Goal: Task Accomplishment & Management: Complete application form

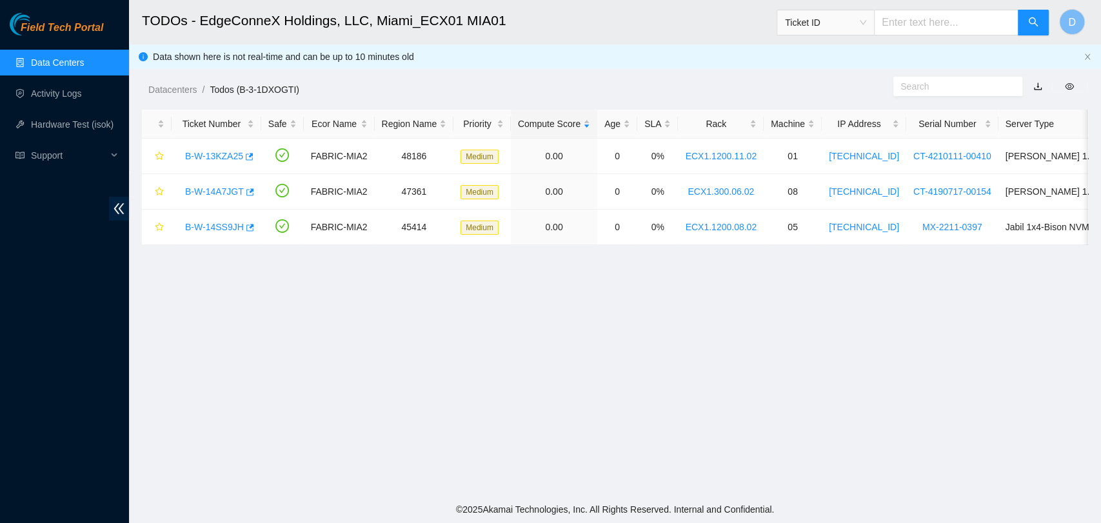
scroll to position [28, 0]
click at [217, 151] on link "B-W-13KZA25" at bounding box center [214, 156] width 58 height 10
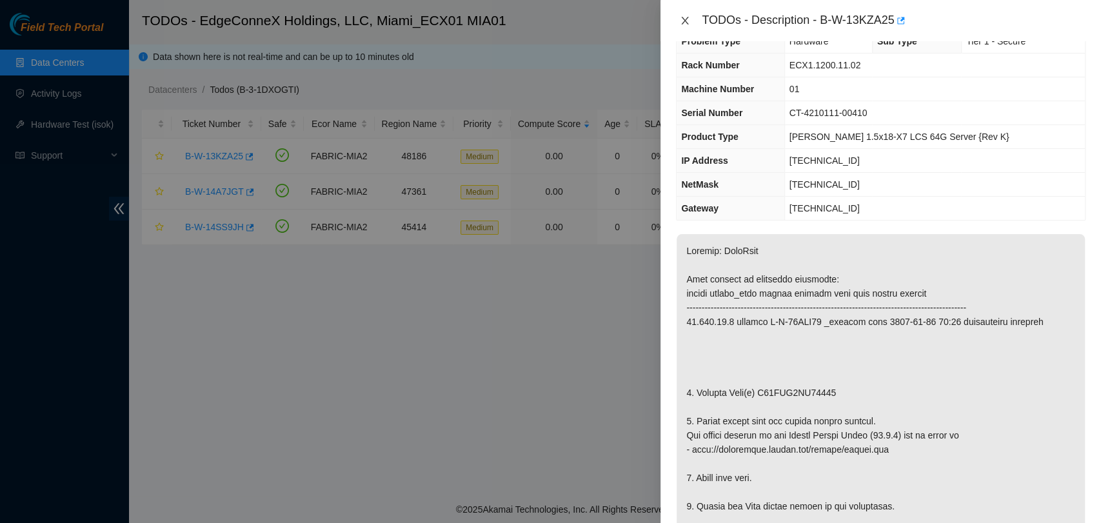
click at [687, 20] on icon "close" at bounding box center [685, 20] width 10 height 10
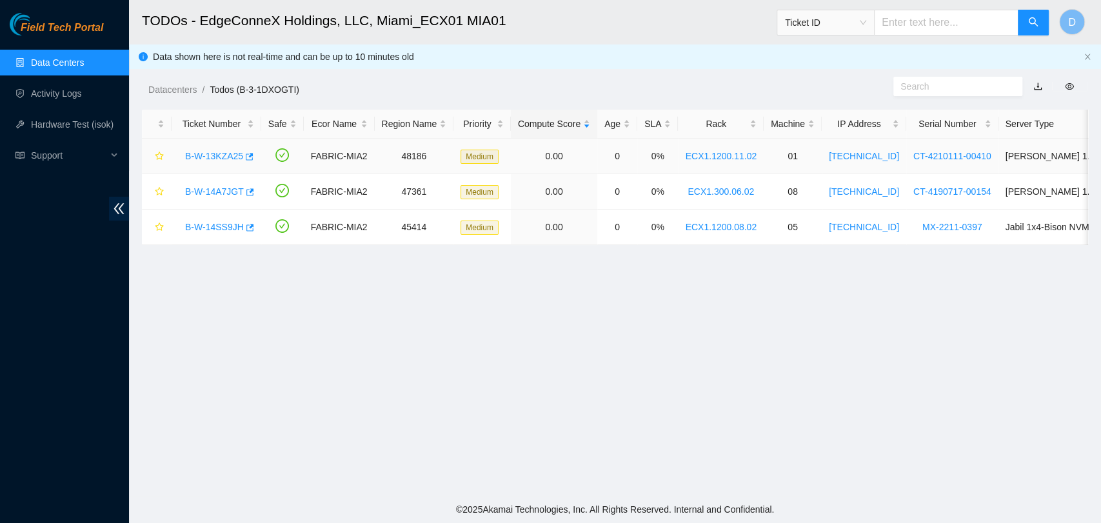
click at [223, 155] on link "B-W-13KZA25" at bounding box center [214, 156] width 58 height 10
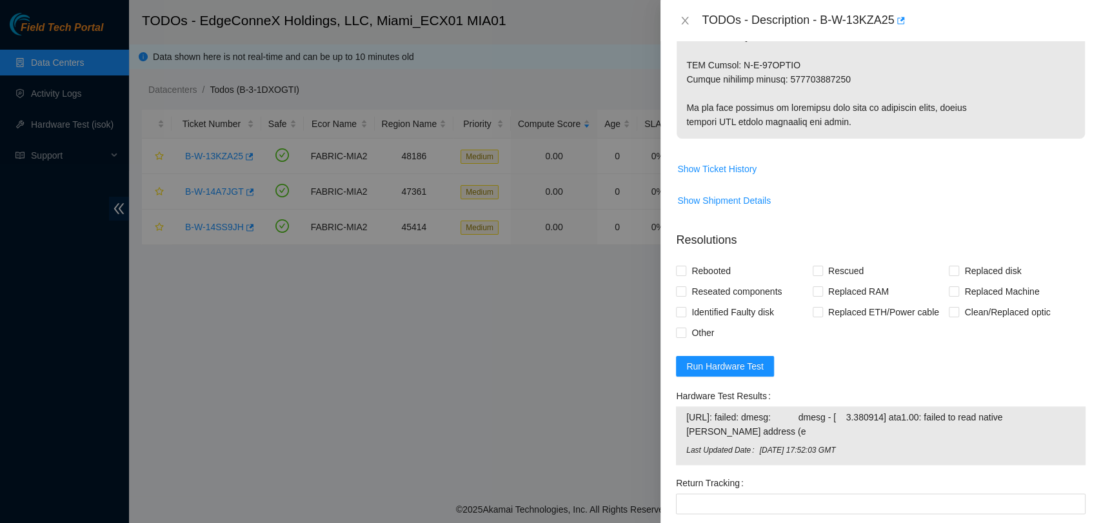
scroll to position [816, 0]
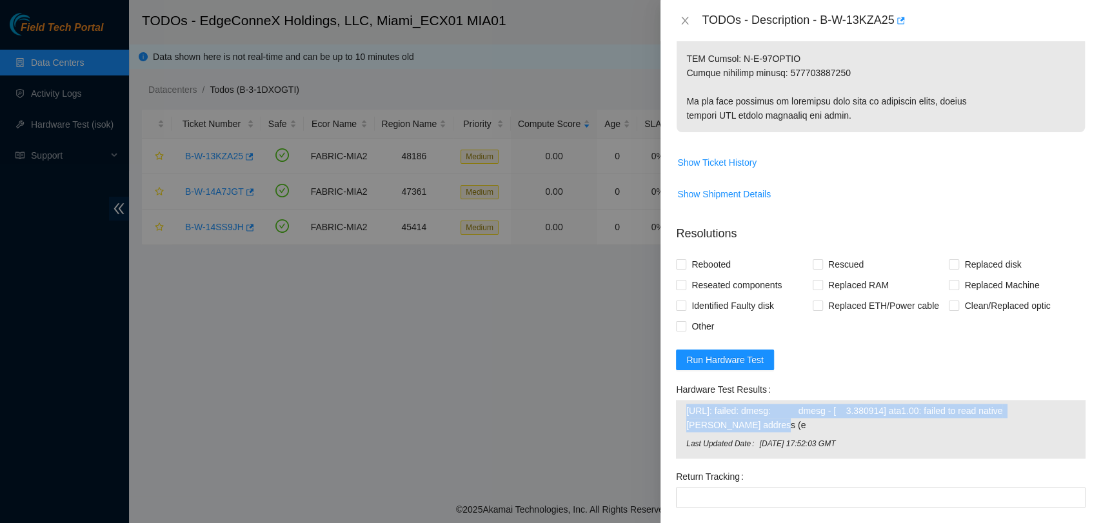
drag, startPoint x: 829, startPoint y: 418, endPoint x: 681, endPoint y: 406, distance: 148.2
click at [681, 406] on div "[URL]: failed: dmesg: dmesg - [ 3.380914] ata1.00: failed to read native [PERSO…" at bounding box center [881, 429] width 410 height 59
copy tbody "[URL]: failed: dmesg: dmesg - [ 3.380914] ata1.00: failed to read native [PERSO…"
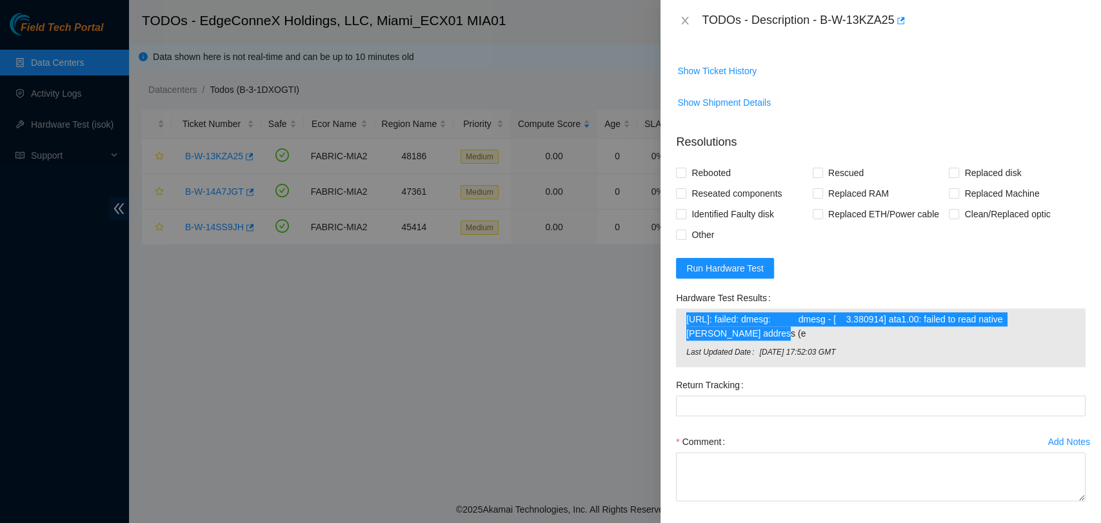
scroll to position [744, 0]
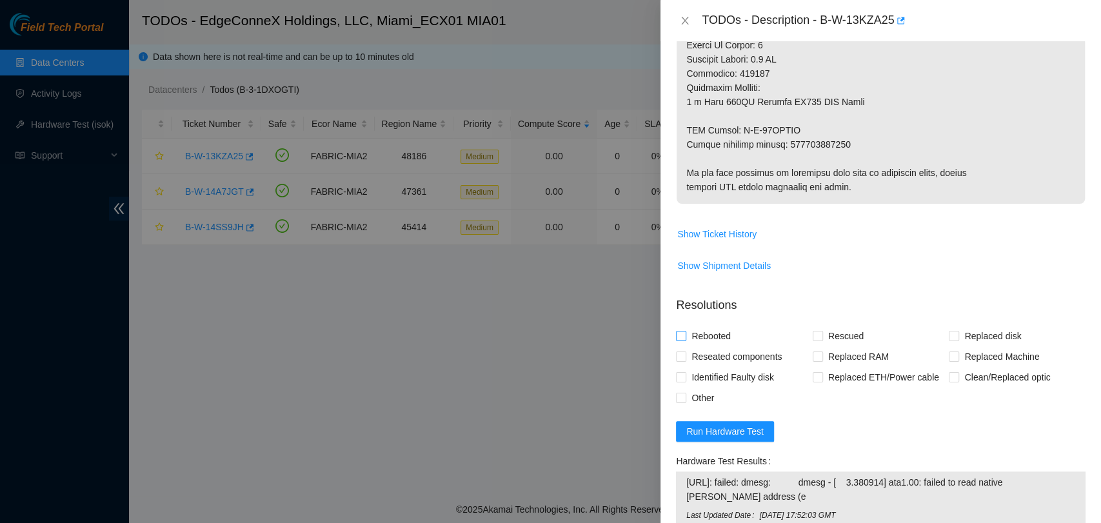
click at [692, 328] on span "Rebooted" at bounding box center [711, 336] width 50 height 21
click at [685, 331] on input "Rebooted" at bounding box center [680, 335] width 9 height 9
checkbox input "true"
click at [818, 334] on span at bounding box center [818, 336] width 10 height 10
click at [818, 334] on input "Rescued" at bounding box center [817, 335] width 9 height 9
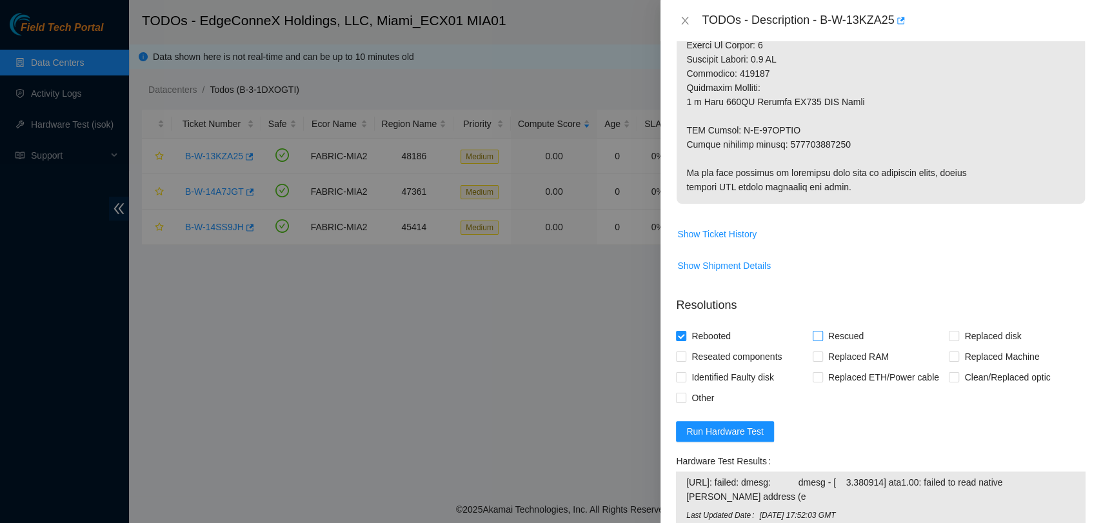
checkbox input "true"
click at [950, 332] on input "Replaced disk" at bounding box center [953, 335] width 9 height 9
checkbox input "true"
click at [684, 403] on label "Other" at bounding box center [697, 398] width 43 height 21
click at [684, 402] on input "Other" at bounding box center [680, 397] width 9 height 9
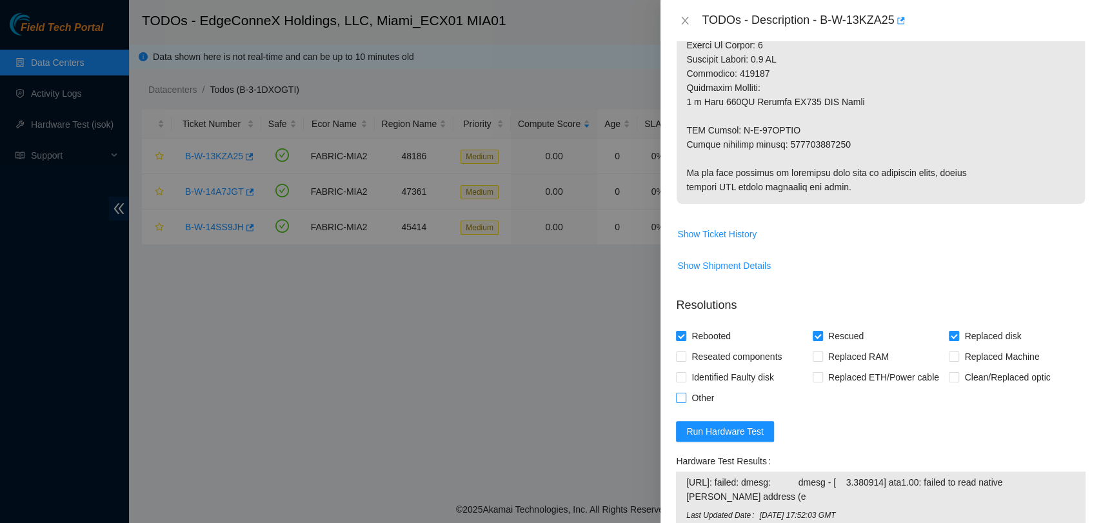
checkbox input "true"
click at [699, 354] on span "Reseated components" at bounding box center [736, 356] width 101 height 21
click at [685, 354] on input "Reseated components" at bounding box center [680, 356] width 9 height 9
checkbox input "true"
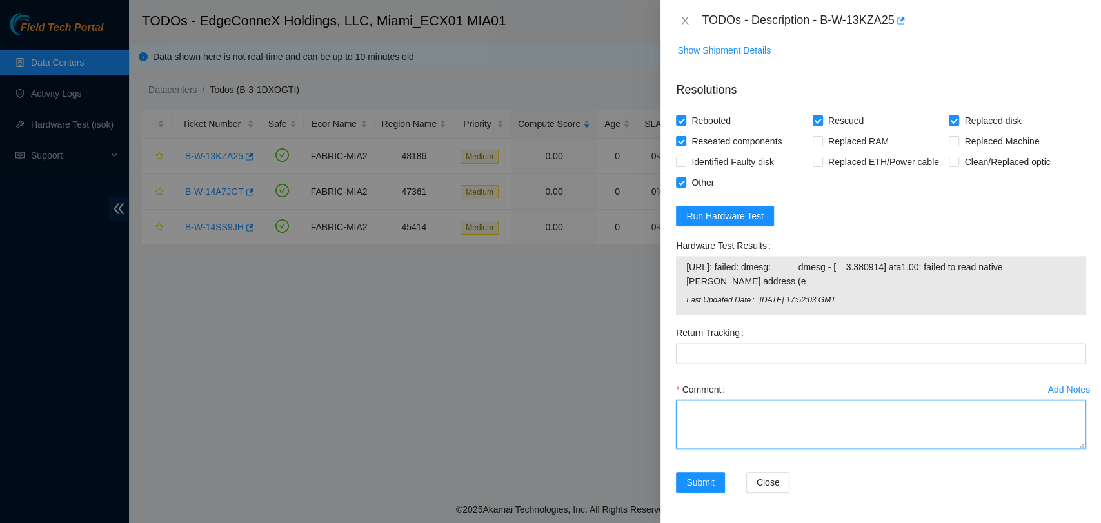
click at [708, 426] on textarea "Comment" at bounding box center [881, 424] width 410 height 49
paste textarea "Verified ticket is safe to work on YES NOCC Authorized: YES Located server conn…"
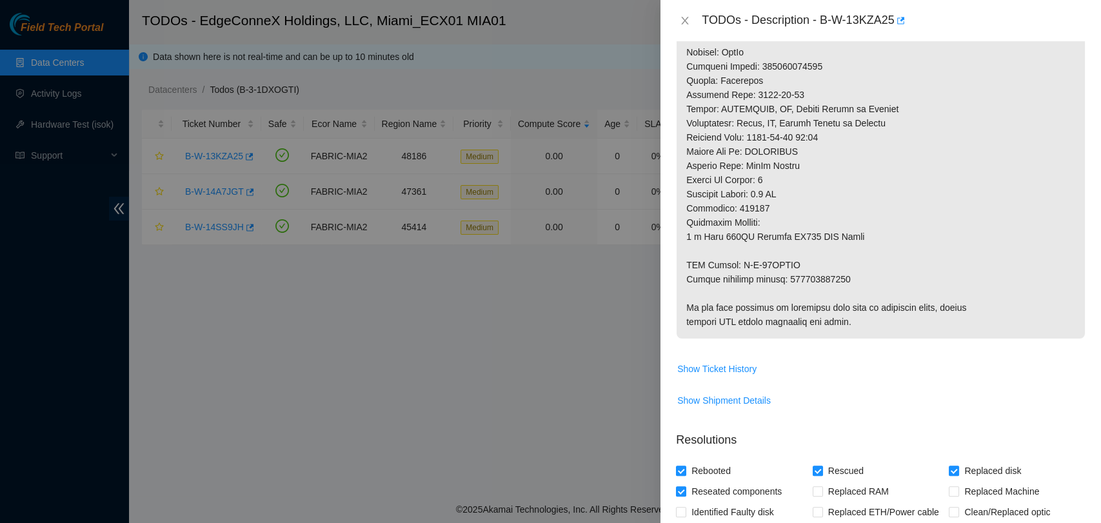
scroll to position [0, 0]
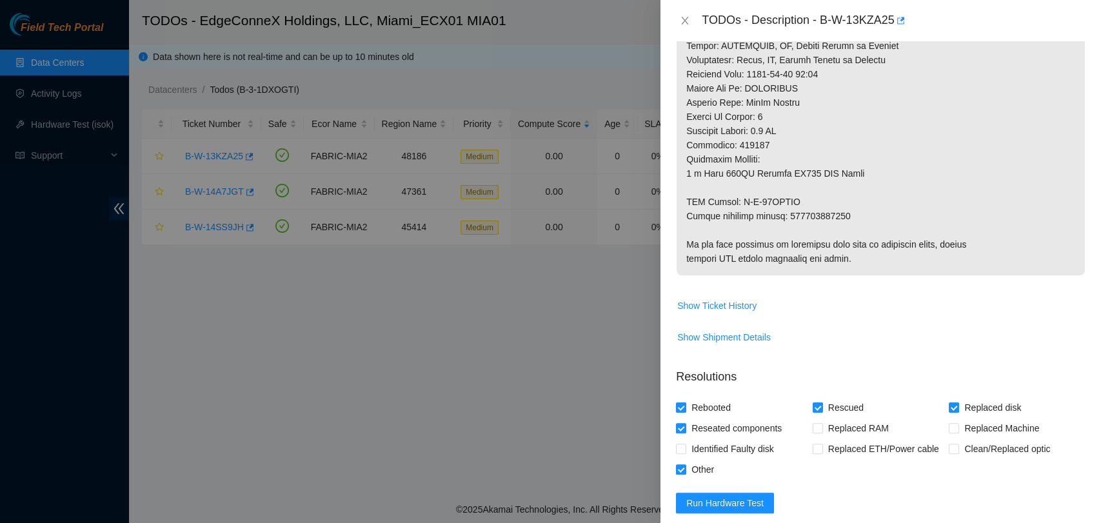
type textarea "Verified ticket is safe to work on YES NOCC Authorized: YES Located server conn…"
copy p "463470047940"
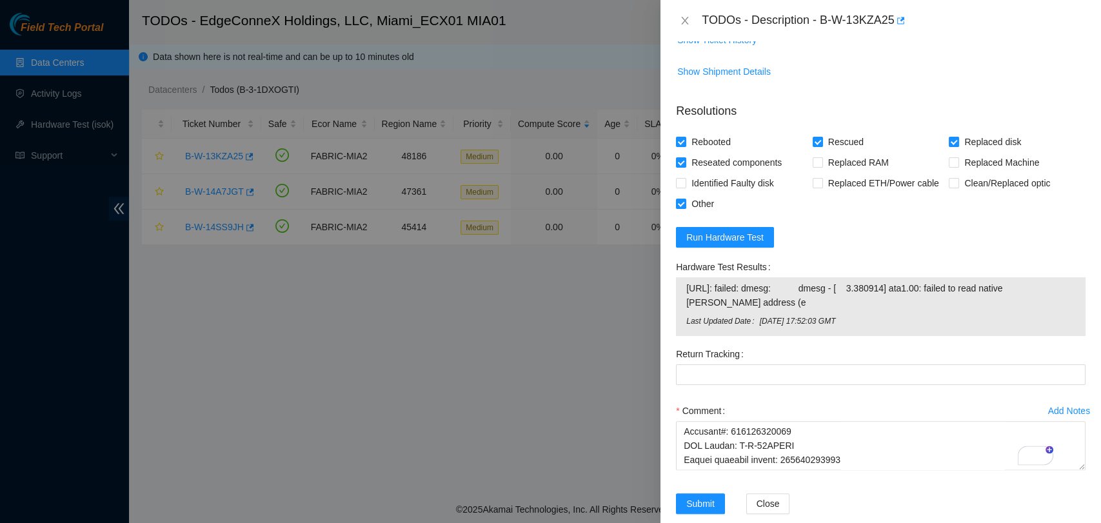
scroll to position [970, 0]
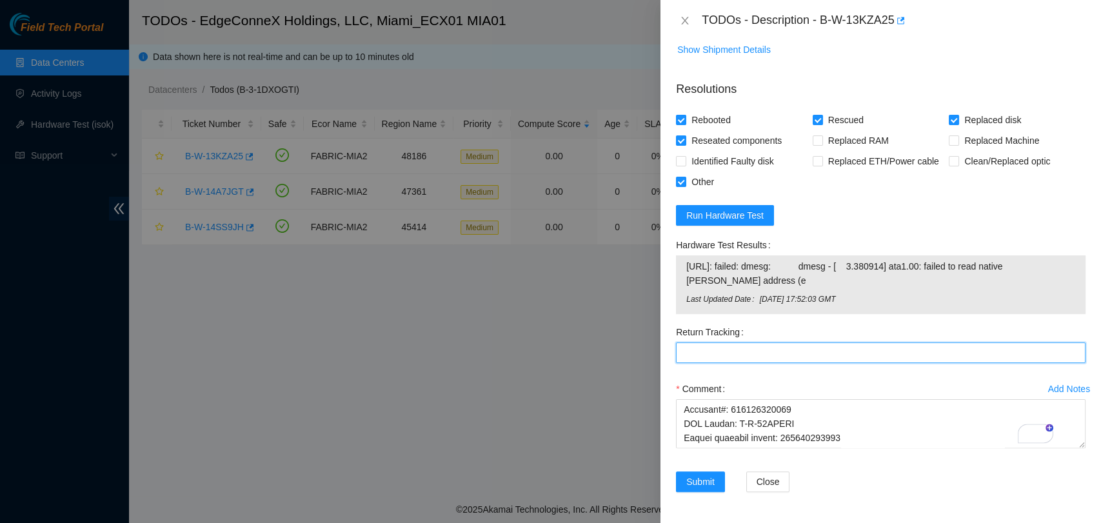
click at [744, 348] on Tracking "Return Tracking" at bounding box center [881, 353] width 410 height 21
paste Tracking "463470047940"
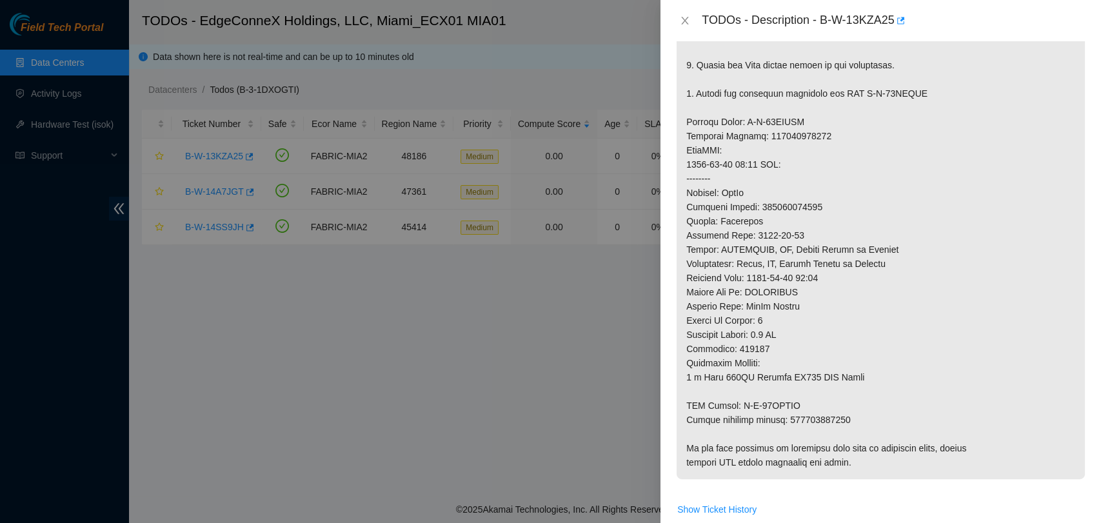
scroll to position [334, 0]
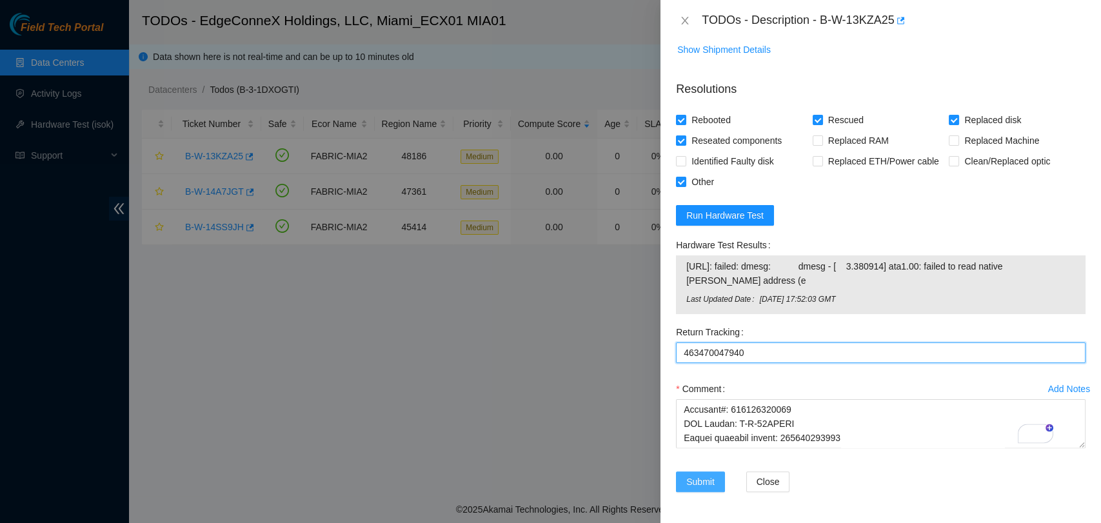
type Tracking "463470047940"
click at [697, 475] on span "Submit" at bounding box center [700, 482] width 28 height 14
